Goal: Information Seeking & Learning: Learn about a topic

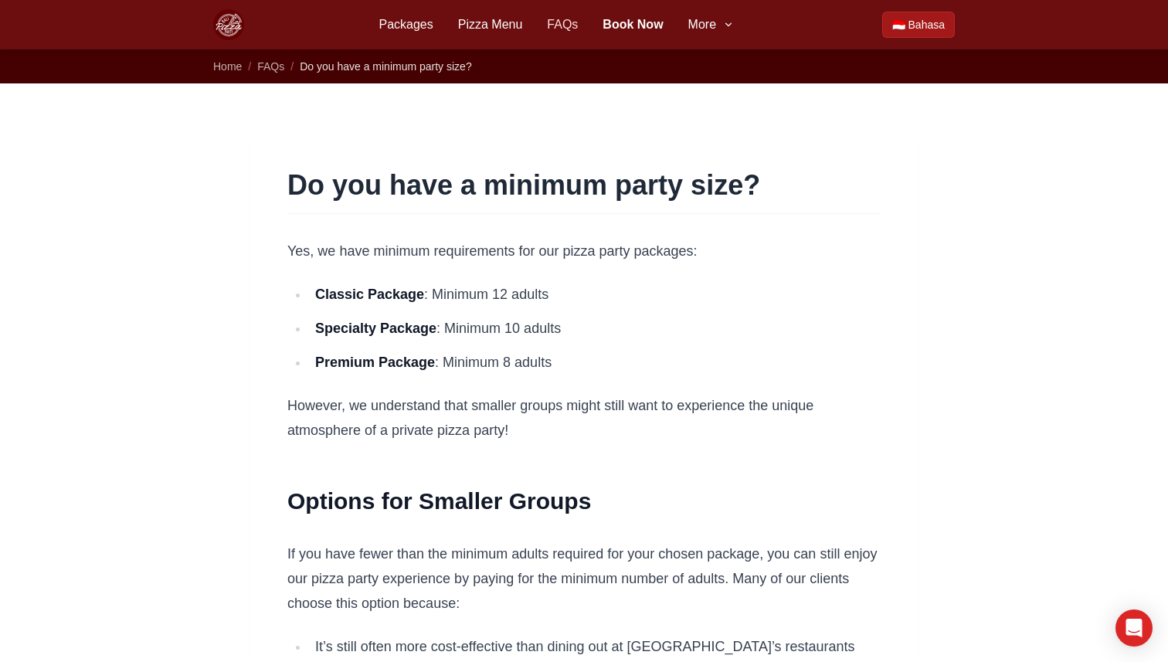
click at [560, 27] on link "FAQs" at bounding box center [562, 24] width 31 height 19
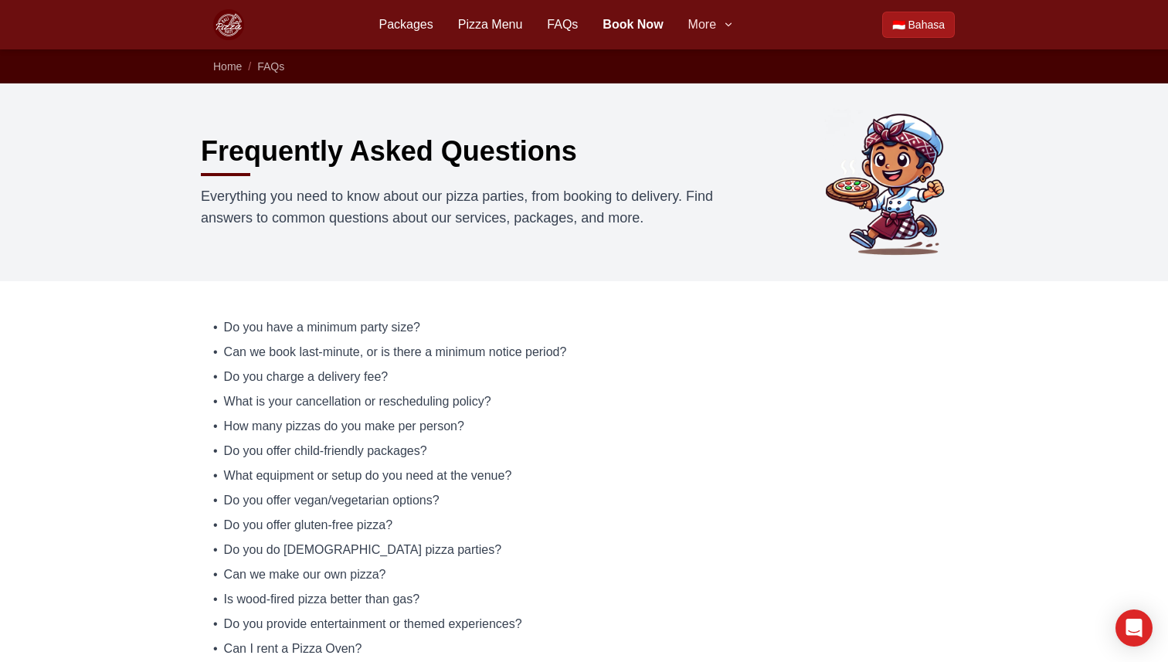
click at [701, 22] on span "More" at bounding box center [703, 24] width 28 height 19
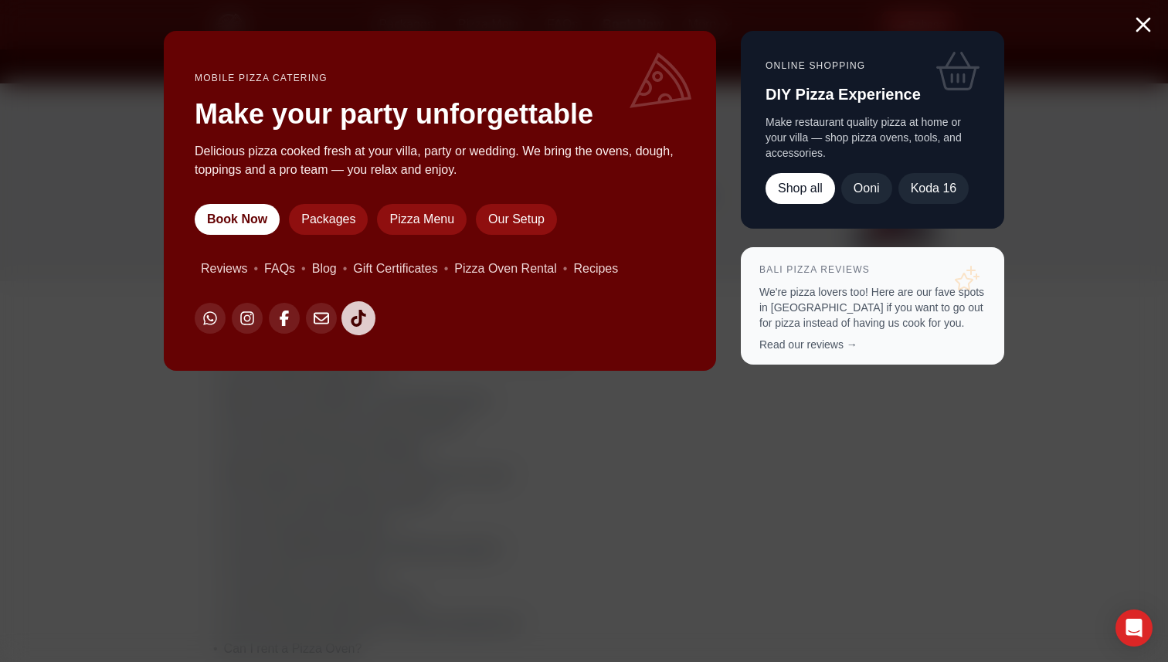
click at [363, 326] on icon at bounding box center [358, 318] width 17 height 17
